Goal: Information Seeking & Learning: Learn about a topic

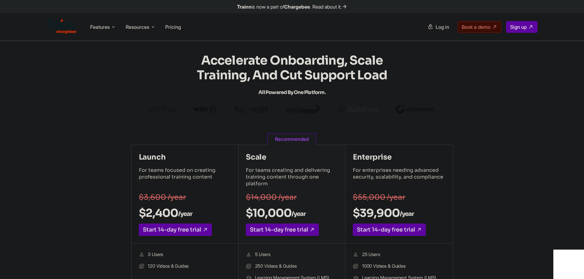
click at [444, 81] on section "Accelerate Onboarding, Scale Training, and Cut Support Load All Powered by One …" at bounding box center [292, 83] width 515 height 61
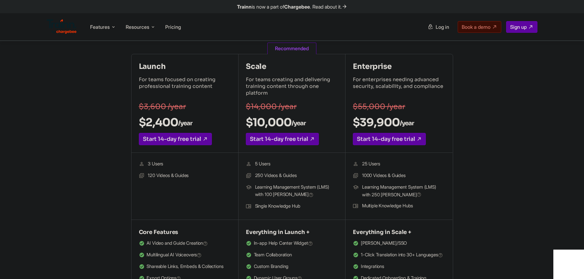
scroll to position [92, 0]
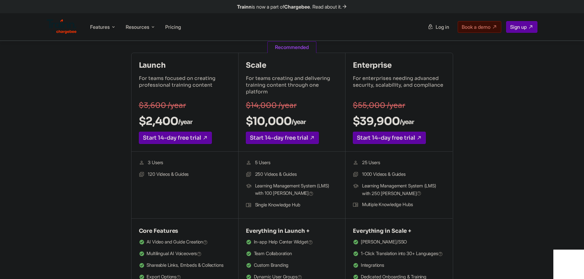
click at [309, 192] on icon at bounding box center [311, 194] width 5 height 6
click at [309, 193] on icon at bounding box center [311, 194] width 5 height 6
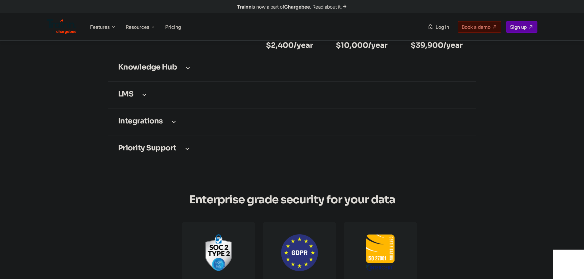
scroll to position [920, 0]
click at [202, 101] on td "LMS" at bounding box center [292, 94] width 368 height 27
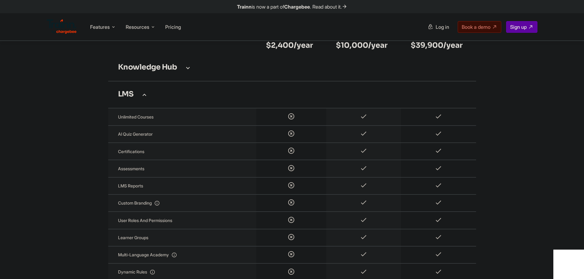
click at [242, 71] on h3 "Knowledge Hub" at bounding box center [292, 67] width 348 height 7
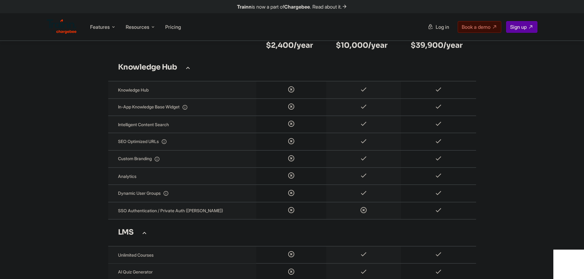
scroll to position [859, 0]
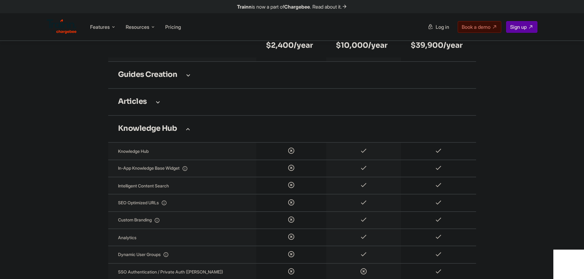
click at [245, 102] on td "Articles" at bounding box center [292, 102] width 368 height 27
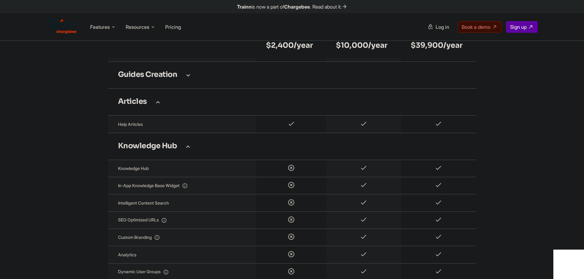
click at [271, 79] on h3 "Guides creation" at bounding box center [292, 75] width 348 height 7
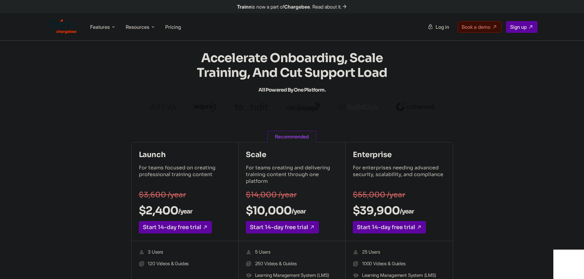
scroll to position [0, 0]
